Goal: Navigation & Orientation: Find specific page/section

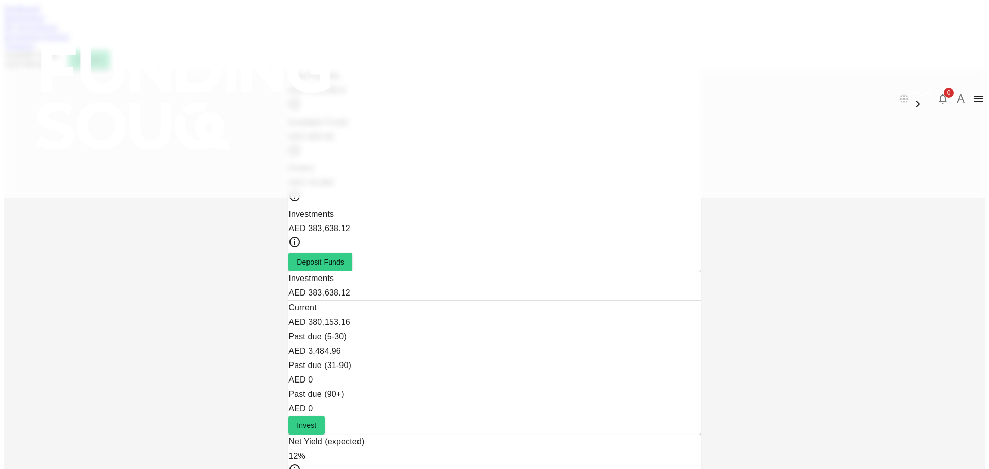
click at [45, 22] on link "Marketplace" at bounding box center [24, 17] width 41 height 9
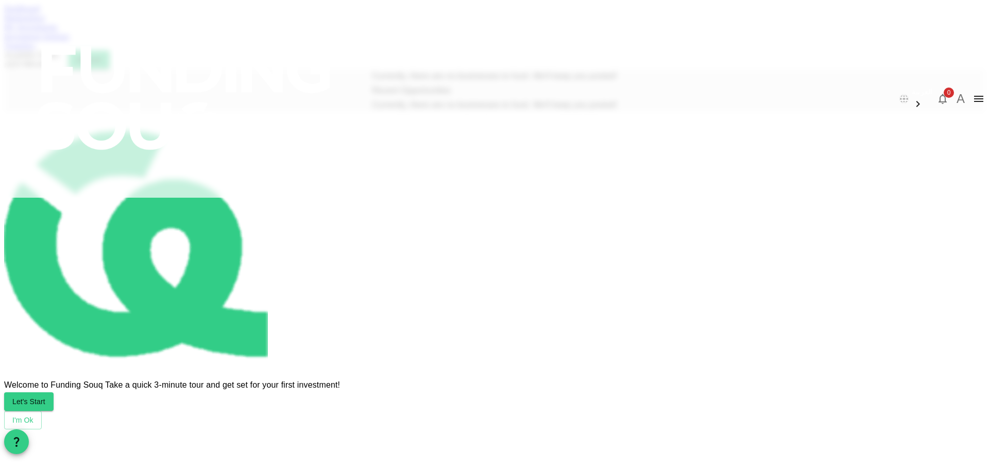
click at [40, 13] on link "Dashboard" at bounding box center [22, 8] width 36 height 9
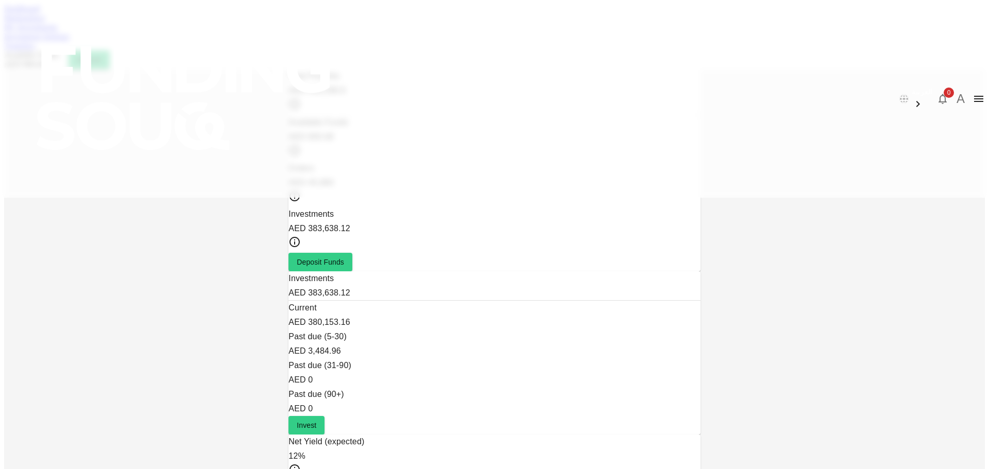
click at [45, 22] on link "Marketplace" at bounding box center [24, 17] width 41 height 9
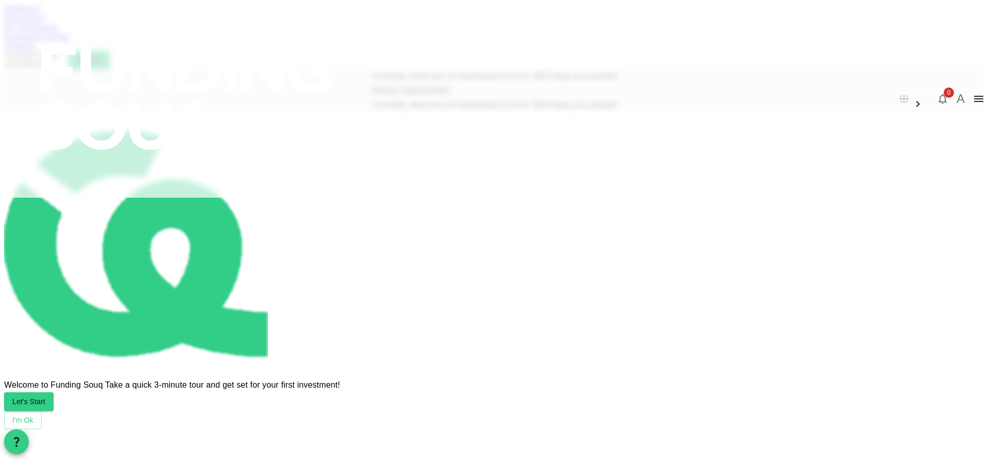
click at [40, 13] on link "Dashboard" at bounding box center [22, 8] width 36 height 9
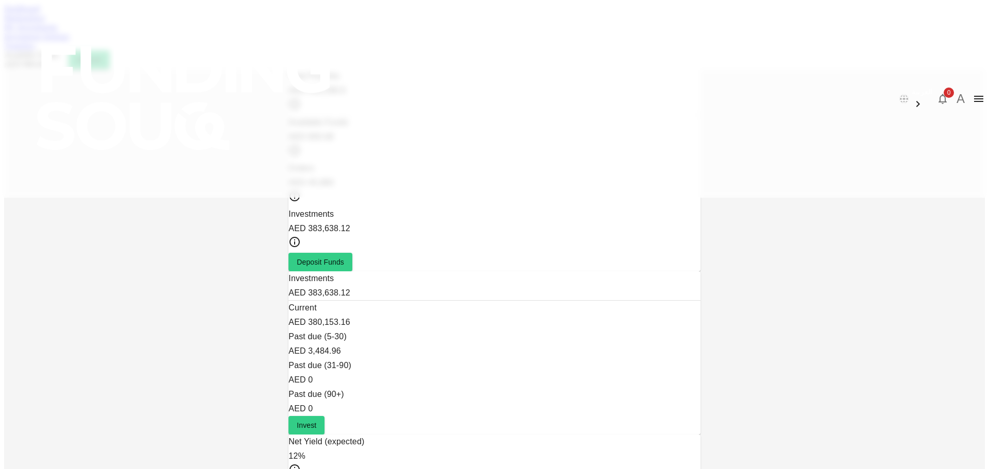
click at [45, 22] on link "Marketplace" at bounding box center [24, 17] width 41 height 9
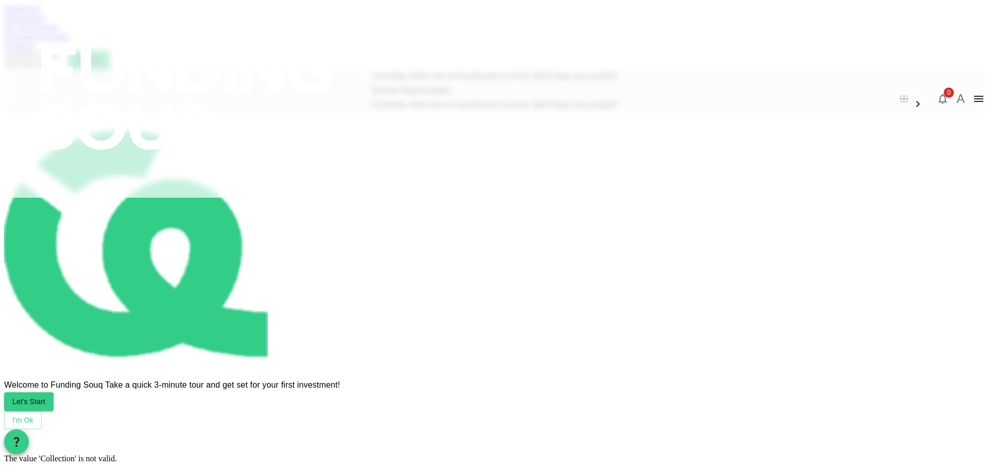
click at [217, 13] on div "Dashboard" at bounding box center [494, 8] width 981 height 9
click at [40, 13] on link "Dashboard" at bounding box center [22, 8] width 36 height 9
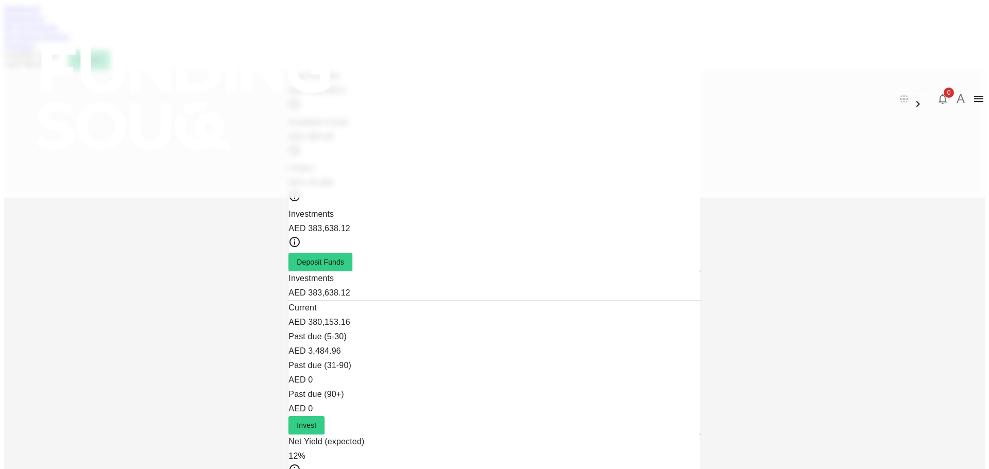
click at [296, 61] on div "Dashboard Marketplace My Investments Investment Settings Transfers Available Fu…" at bounding box center [494, 36] width 981 height 65
click at [45, 22] on link "Marketplace" at bounding box center [24, 17] width 41 height 9
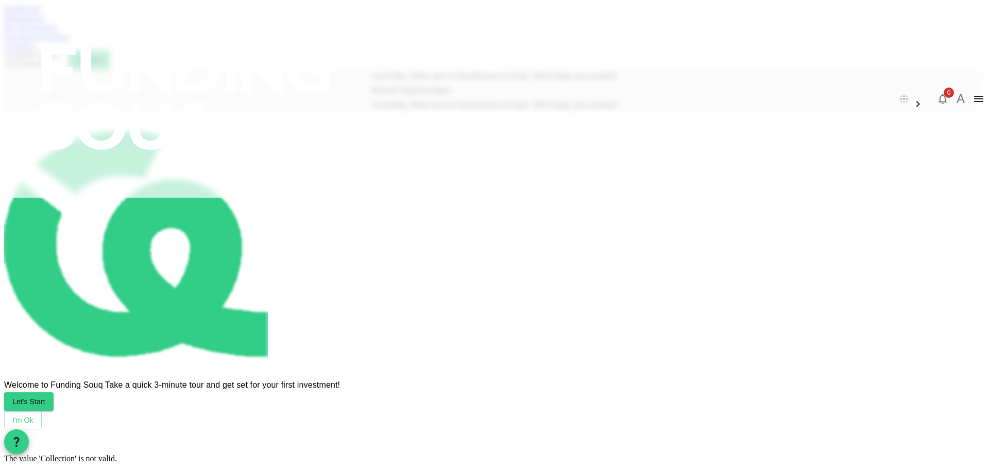
click at [355, 46] on div "Dashboard Marketplace My Investments Investment Settings Transfers Available Fu…" at bounding box center [494, 36] width 981 height 65
click at [354, 32] on div "My Investments" at bounding box center [494, 27] width 981 height 9
click at [58, 31] on link "My Investments" at bounding box center [31, 27] width 54 height 9
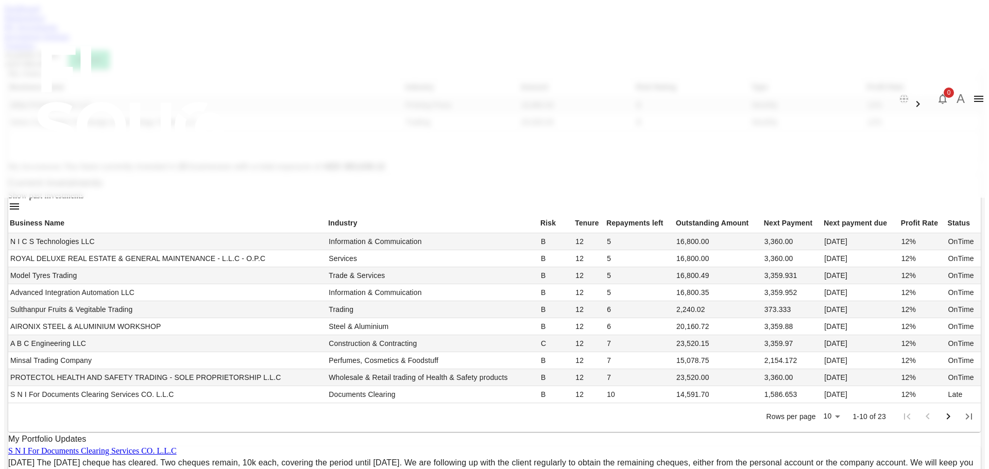
click at [40, 13] on link "Dashboard" at bounding box center [22, 8] width 36 height 9
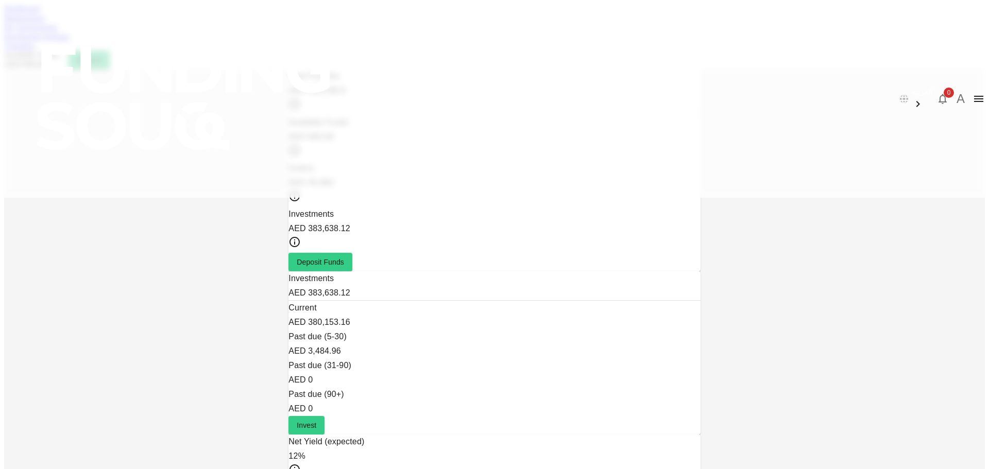
click at [470, 66] on div "Dashboard Marketplace My Investments Investment Settings Transfers Available Fu…" at bounding box center [494, 36] width 981 height 65
click at [70, 41] on link "Investment Settings" at bounding box center [36, 36] width 65 height 9
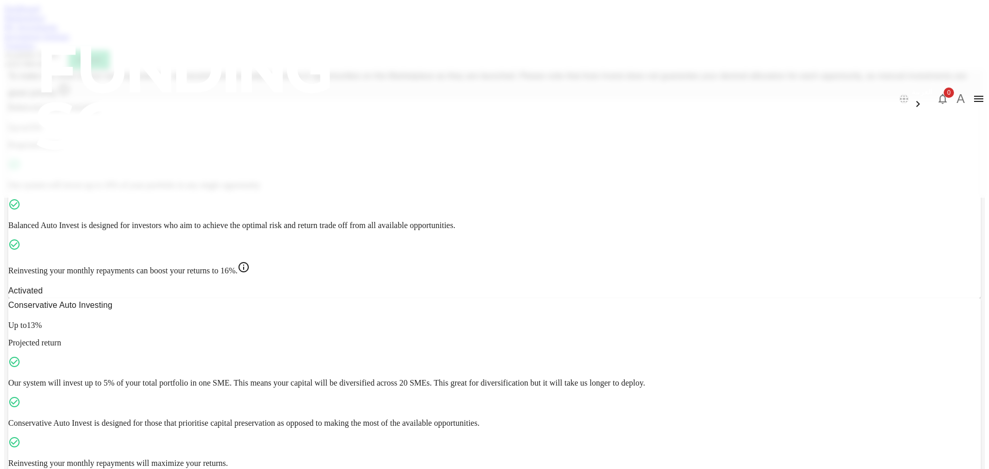
click at [58, 31] on link "My Investments" at bounding box center [31, 27] width 54 height 9
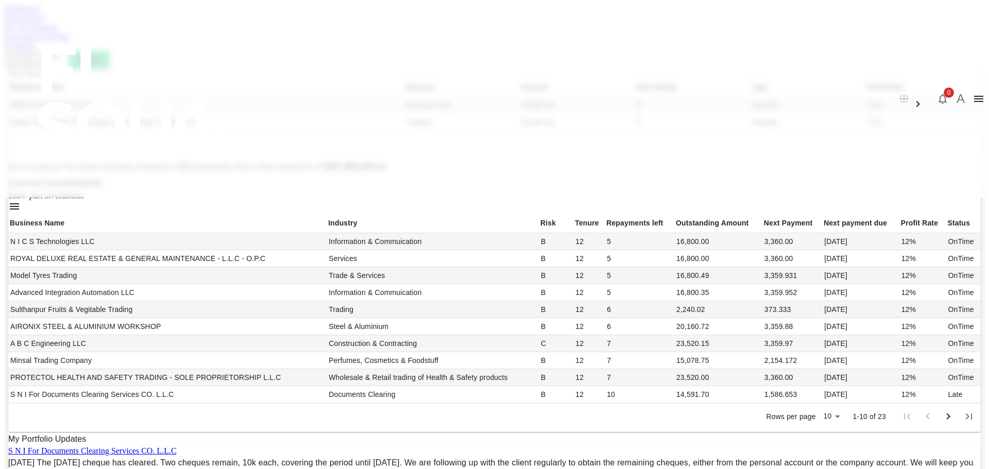
click at [40, 13] on link "Dashboard" at bounding box center [22, 8] width 36 height 9
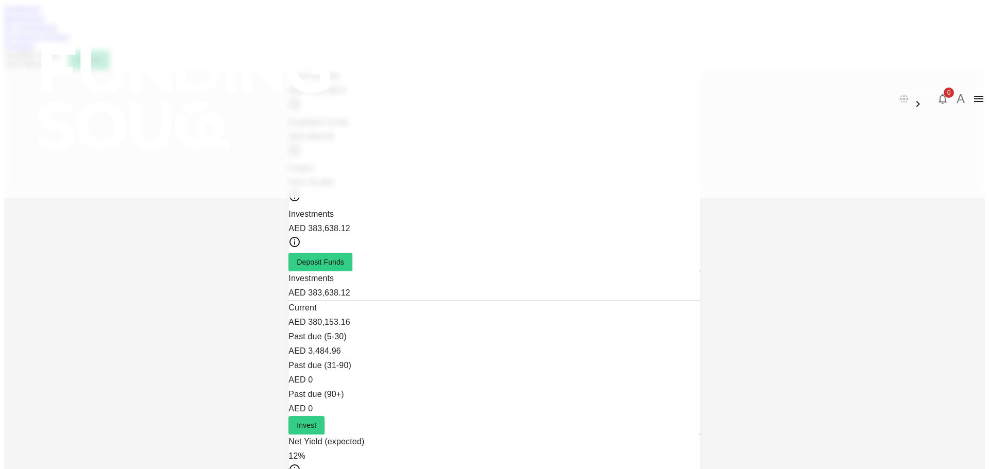
click at [45, 22] on link "Marketplace" at bounding box center [24, 17] width 41 height 9
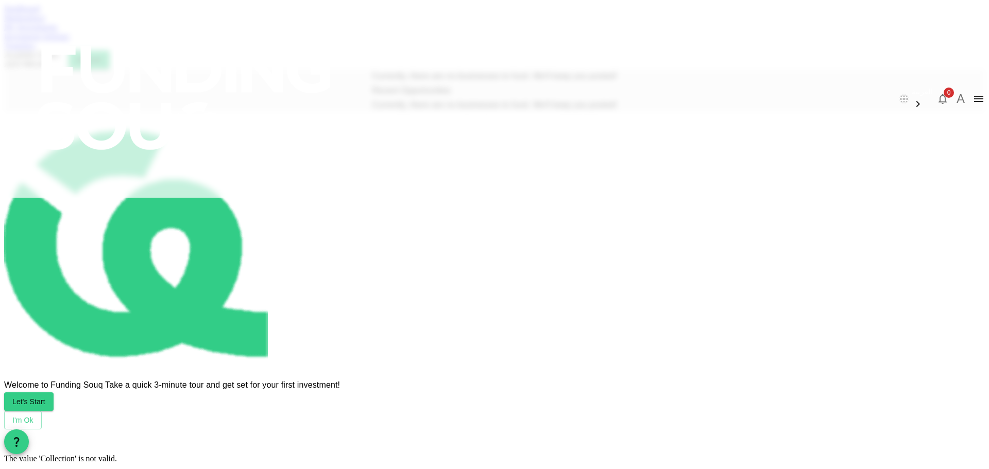
click at [366, 32] on div "My Investments" at bounding box center [494, 27] width 981 height 9
click at [70, 41] on link "Investment Settings" at bounding box center [36, 36] width 65 height 9
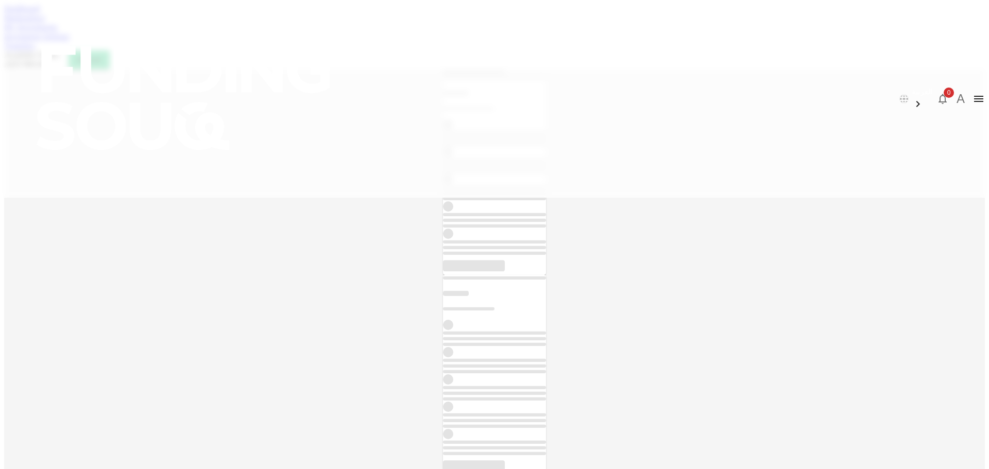
click at [58, 31] on link "My Investments" at bounding box center [31, 27] width 54 height 9
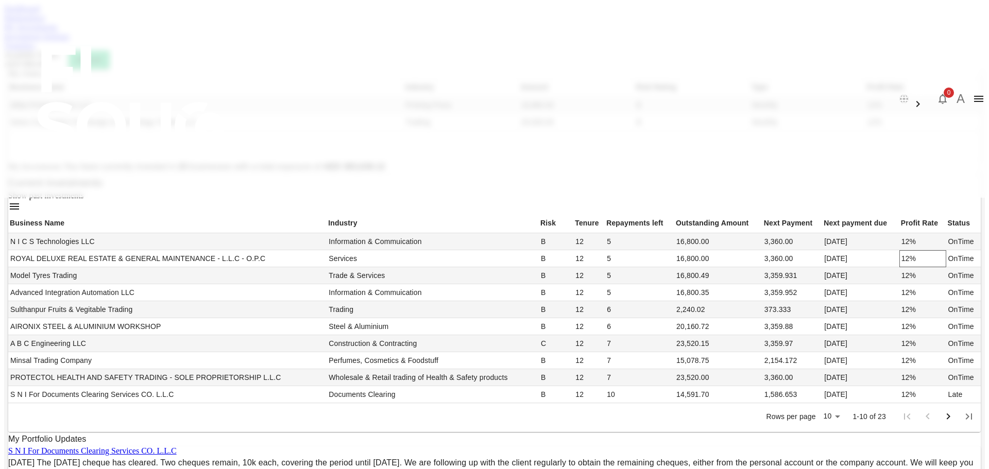
scroll to position [97, 0]
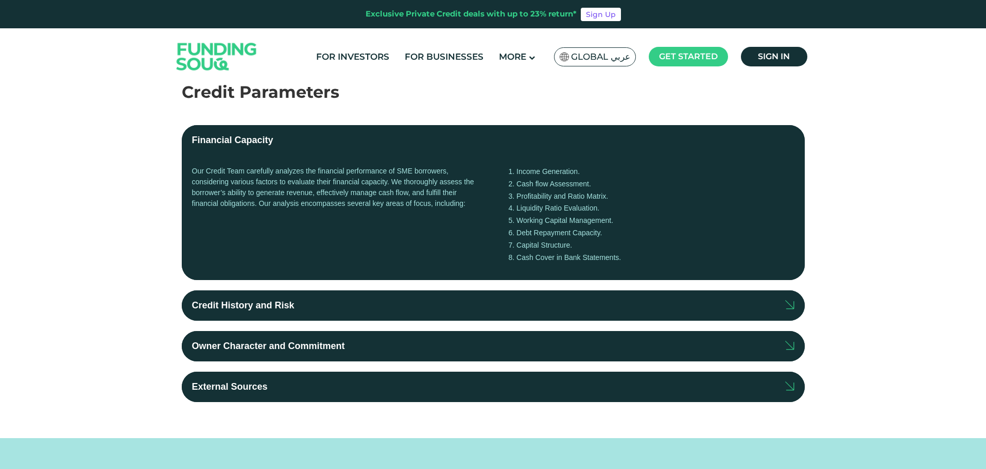
scroll to position [103, 0]
